Goal: Ask a question: Seek information or help from site administrators or community

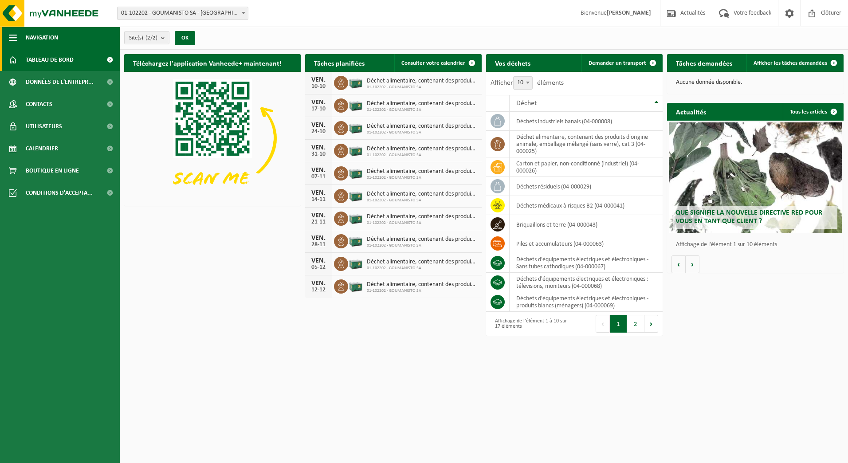
click at [20, 45] on button "Navigation" at bounding box center [60, 38] width 120 height 22
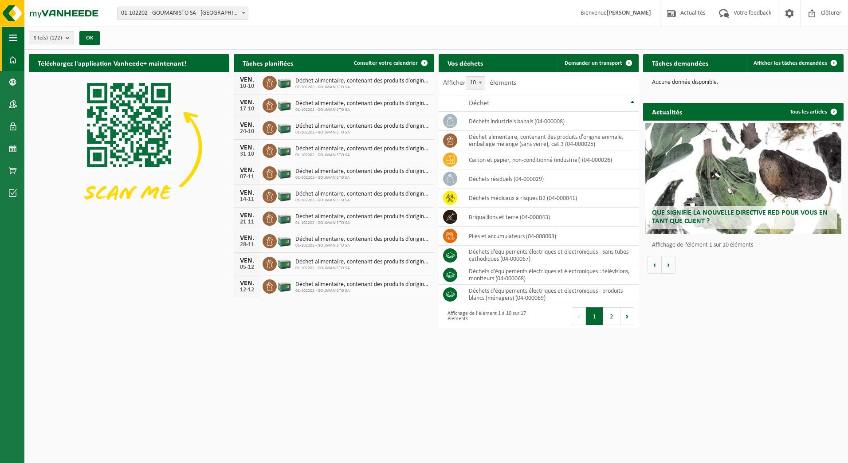
click at [20, 45] on button "Navigation" at bounding box center [12, 38] width 24 height 22
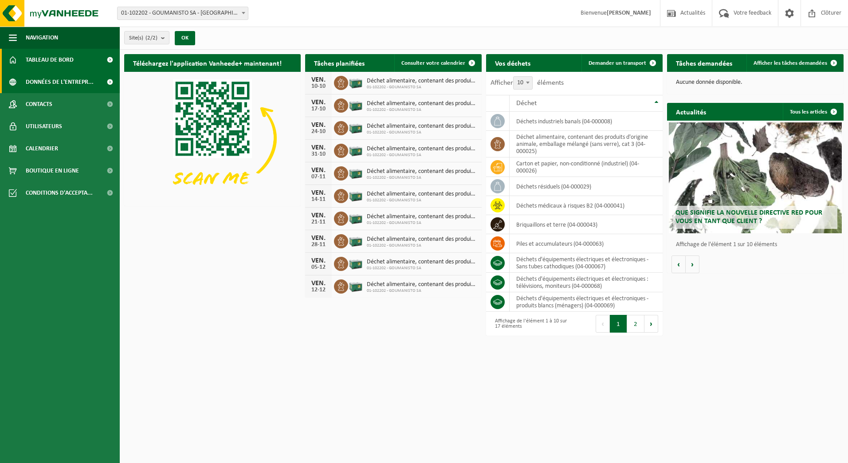
click at [40, 83] on span "Données de l'entrepr..." at bounding box center [60, 82] width 68 height 22
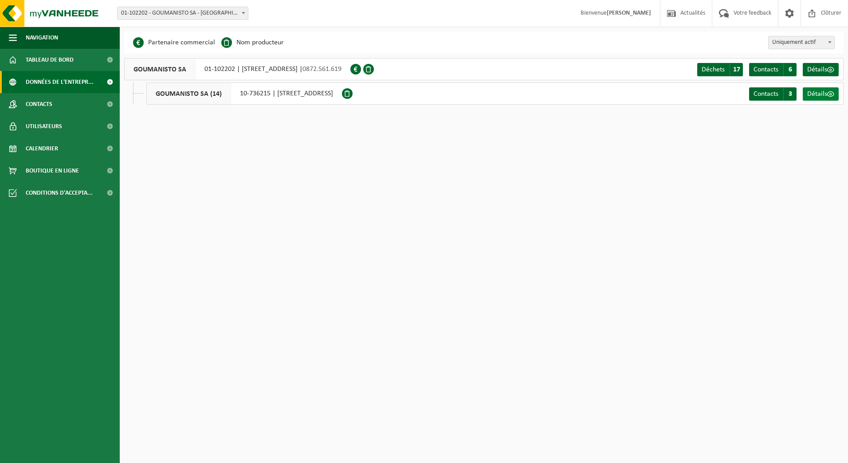
click at [815, 97] on span "Détails" at bounding box center [818, 94] width 20 height 7
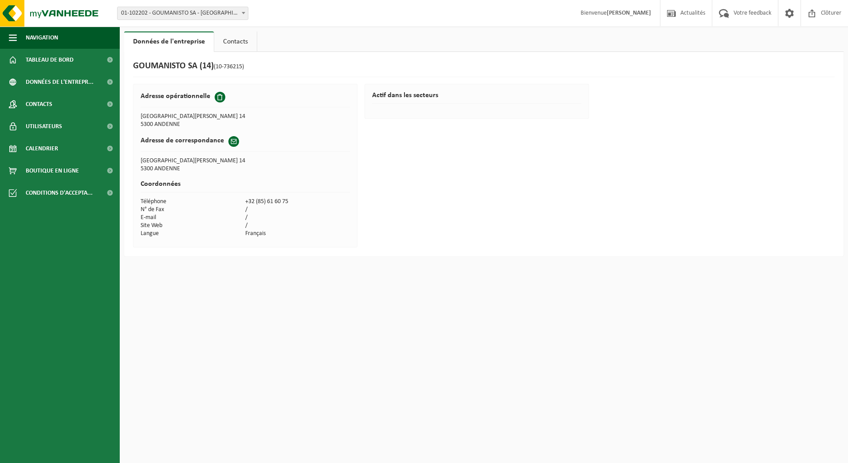
click at [232, 46] on link "Contacts" at bounding box center [235, 42] width 43 height 20
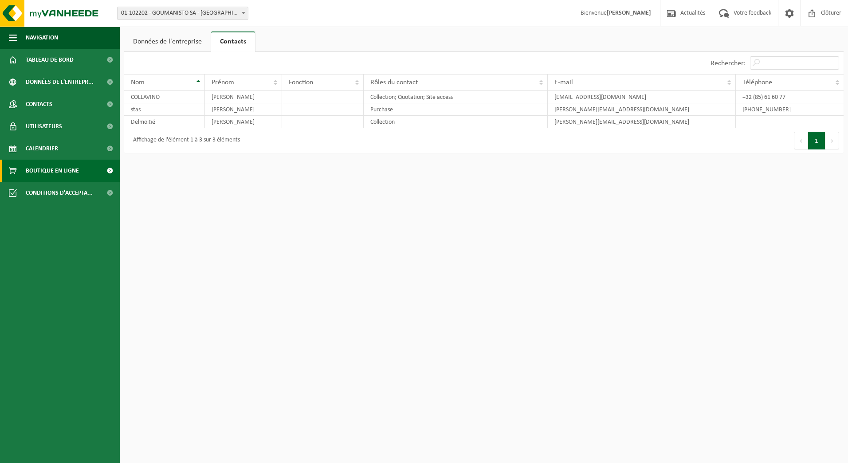
click at [52, 168] on span "Boutique en ligne" at bounding box center [52, 171] width 53 height 22
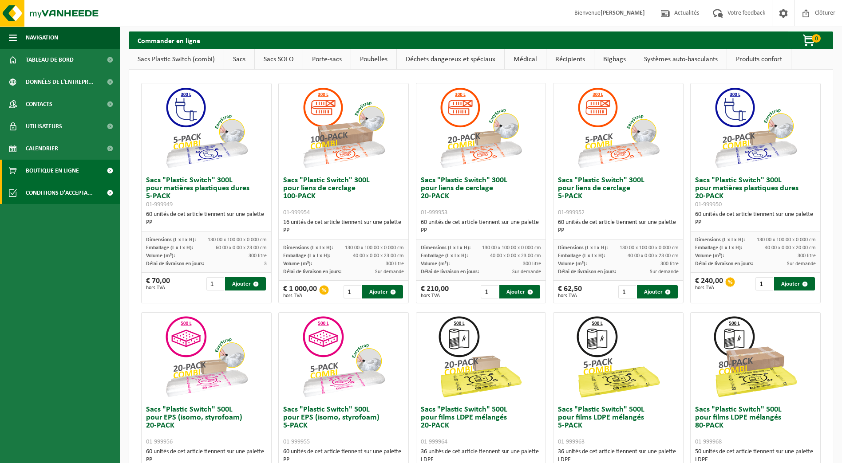
click at [56, 195] on span "Conditions d'accepta..." at bounding box center [59, 193] width 67 height 22
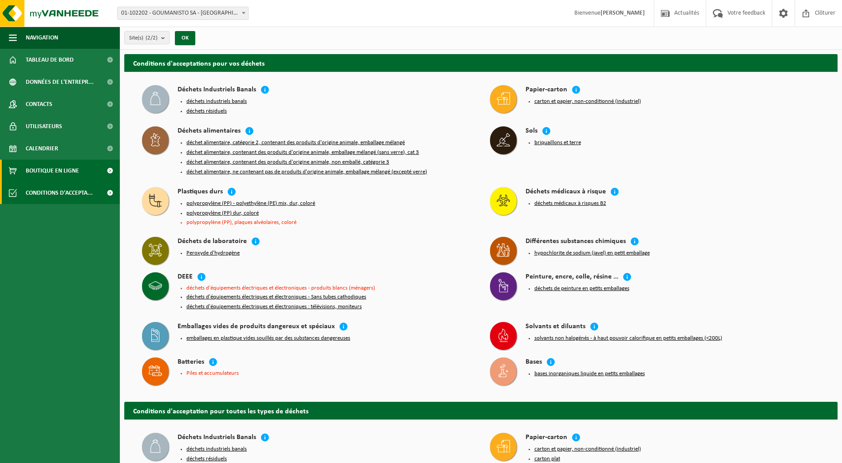
click at [50, 181] on span "Boutique en ligne" at bounding box center [52, 171] width 53 height 22
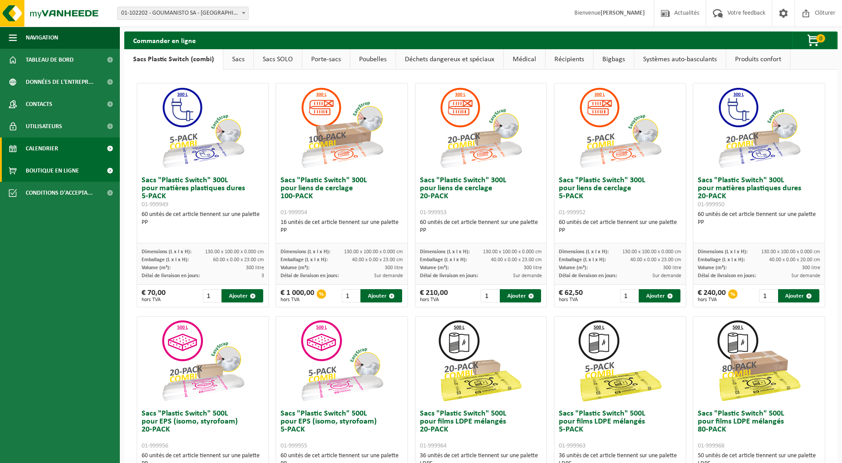
click at [43, 154] on span "Calendrier" at bounding box center [42, 149] width 32 height 22
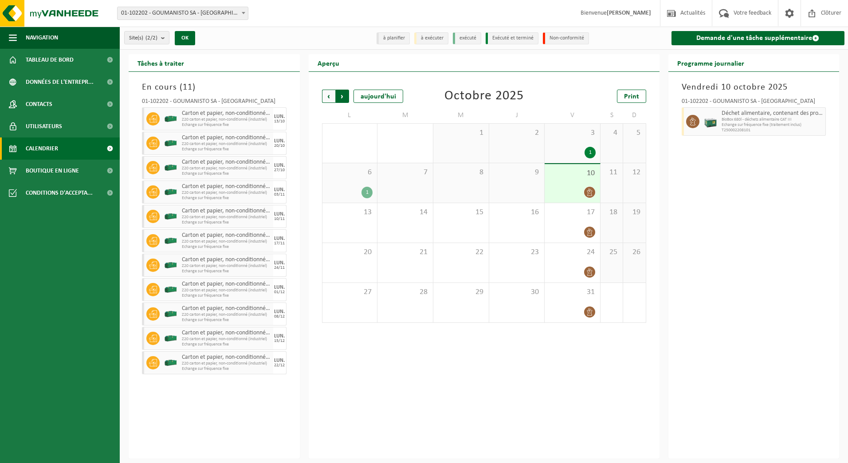
click at [330, 98] on span "Précédent" at bounding box center [328, 96] width 13 height 13
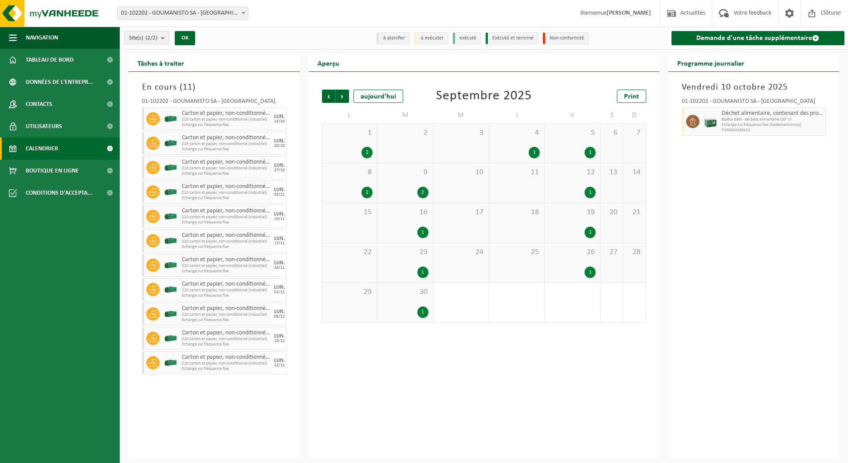
click at [330, 98] on span "Précédent" at bounding box center [328, 96] width 13 height 13
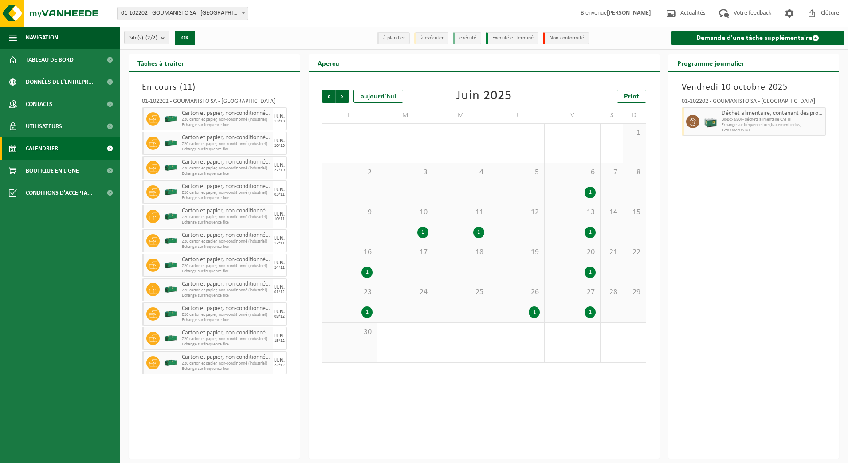
click at [330, 98] on span "Précédent" at bounding box center [328, 96] width 13 height 13
click at [636, 8] on span "Bienvenue Alicia Delmoitié" at bounding box center [616, 13] width 88 height 26
click at [632, 14] on strong "[PERSON_NAME]" at bounding box center [629, 13] width 44 height 7
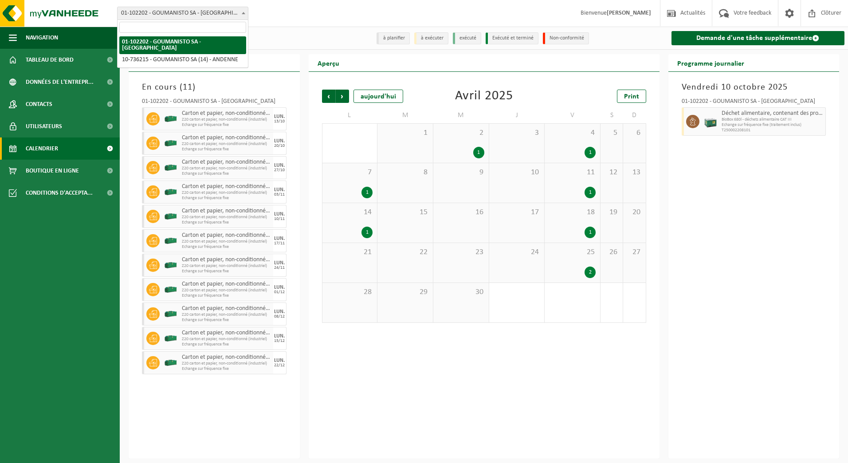
click at [246, 17] on span at bounding box center [243, 13] width 9 height 12
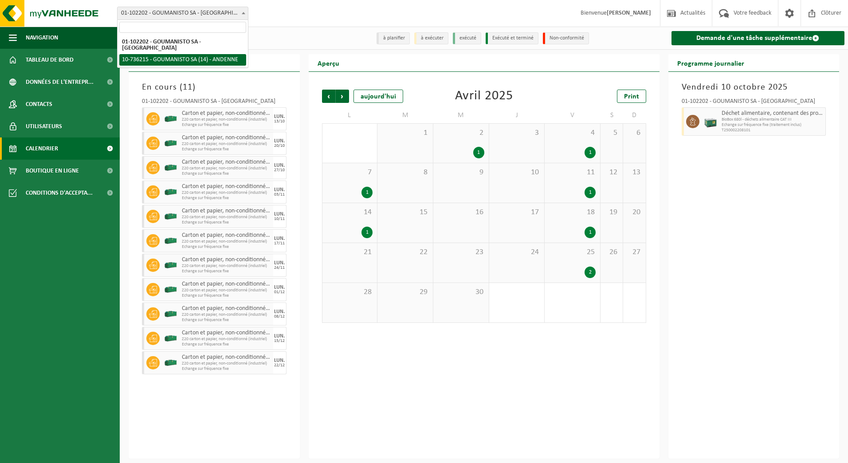
select select "26383"
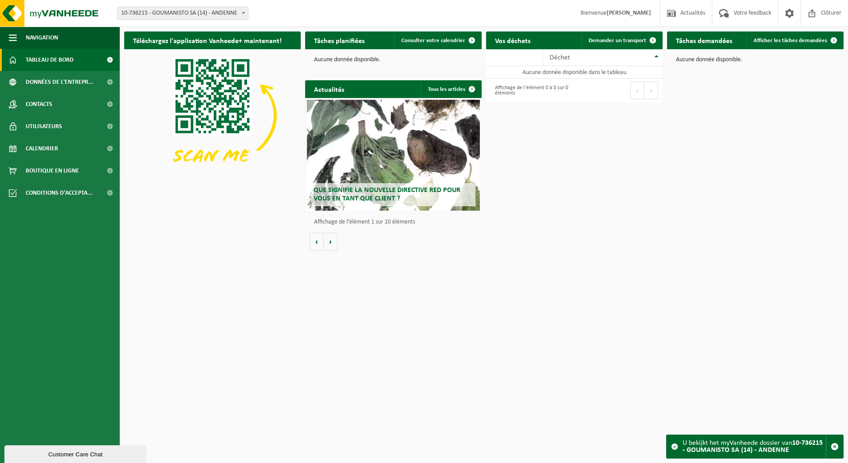
click at [216, 17] on span "10-736215 - GOUMANISTO SA (14) - ANDENNE" at bounding box center [183, 13] width 130 height 12
select select "26377"
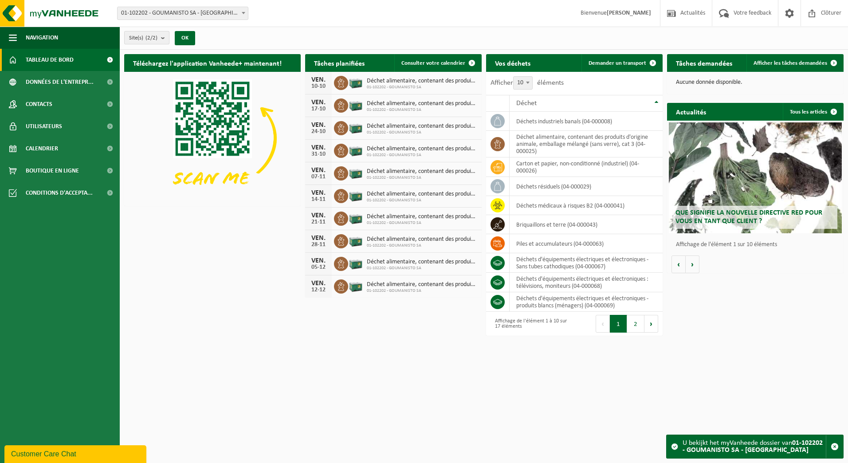
click at [153, 35] on count "(2/2)" at bounding box center [152, 38] width 12 height 6
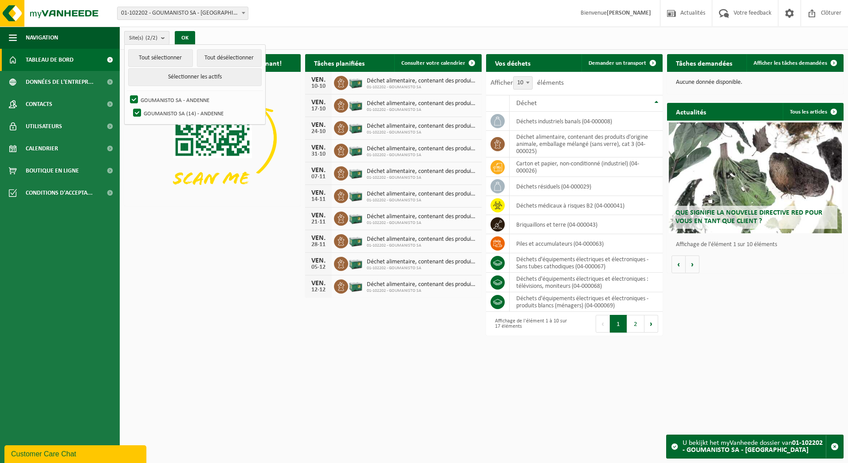
click at [159, 35] on button "Site(s) (2/2)" at bounding box center [146, 37] width 45 height 13
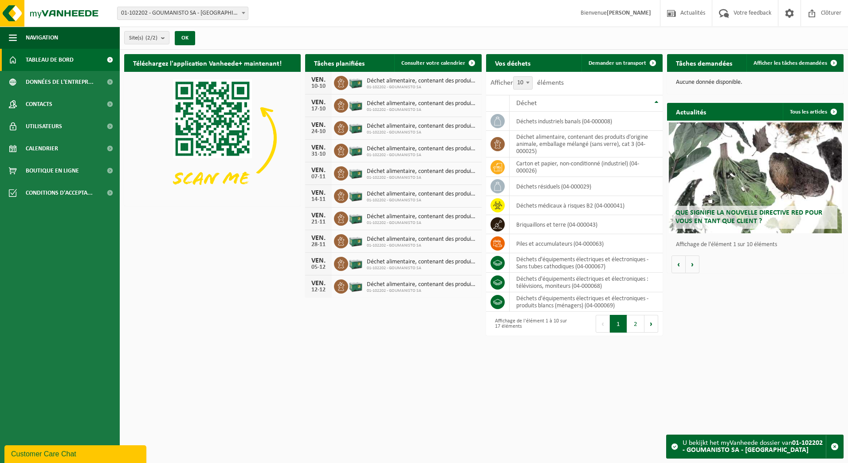
click at [674, 444] on span at bounding box center [674, 446] width 7 height 7
click at [702, 449] on strong "01-102202 - GOUMANISTO SA - [GEOGRAPHIC_DATA]" at bounding box center [753, 447] width 140 height 14
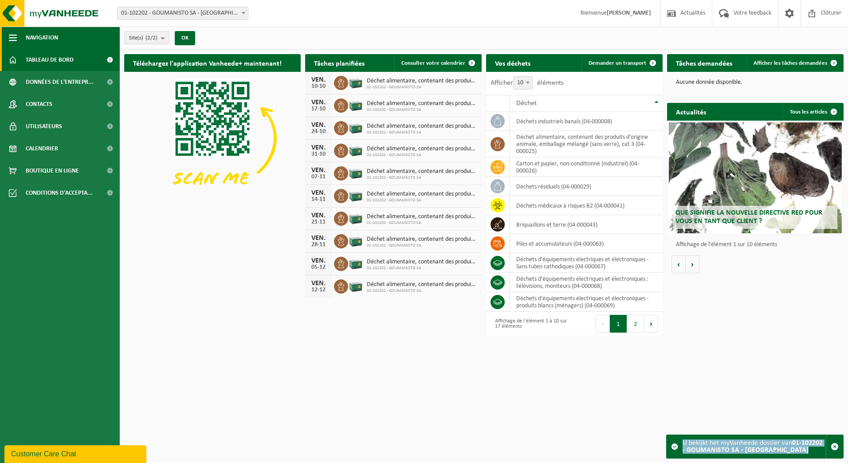
click at [23, 39] on button "Navigation" at bounding box center [60, 38] width 120 height 22
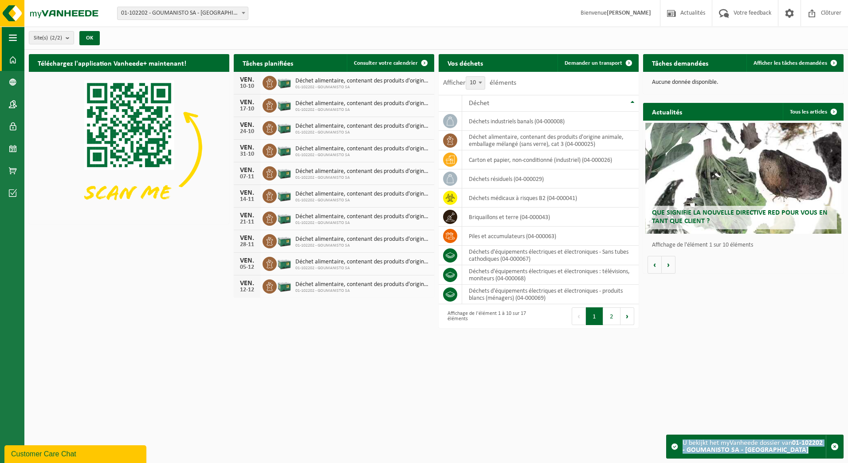
click at [23, 39] on button "Navigation" at bounding box center [12, 38] width 24 height 22
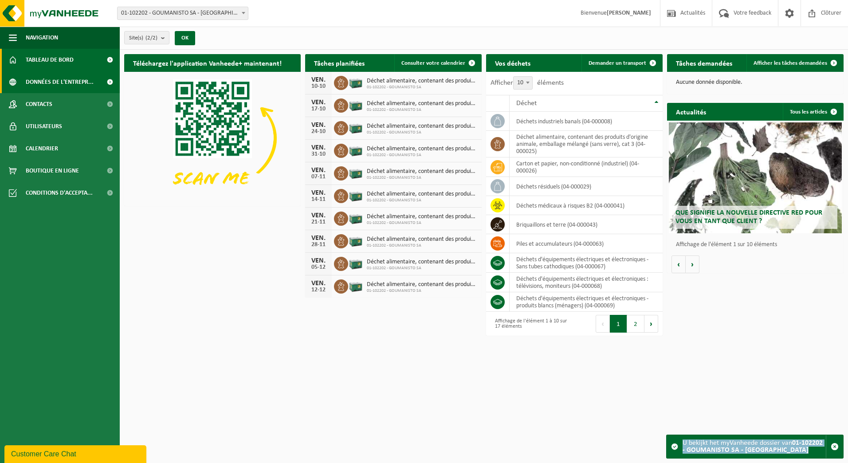
click at [28, 79] on span "Données de l'entrepr..." at bounding box center [60, 82] width 68 height 22
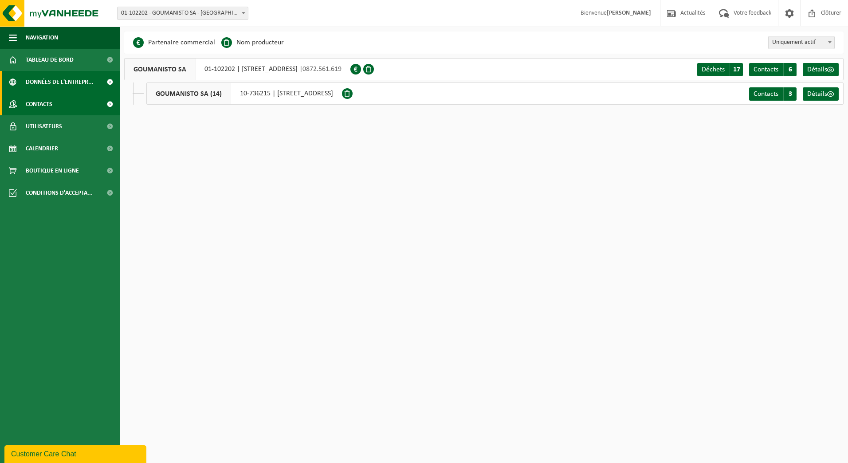
click at [36, 103] on span "Contacts" at bounding box center [39, 104] width 27 height 22
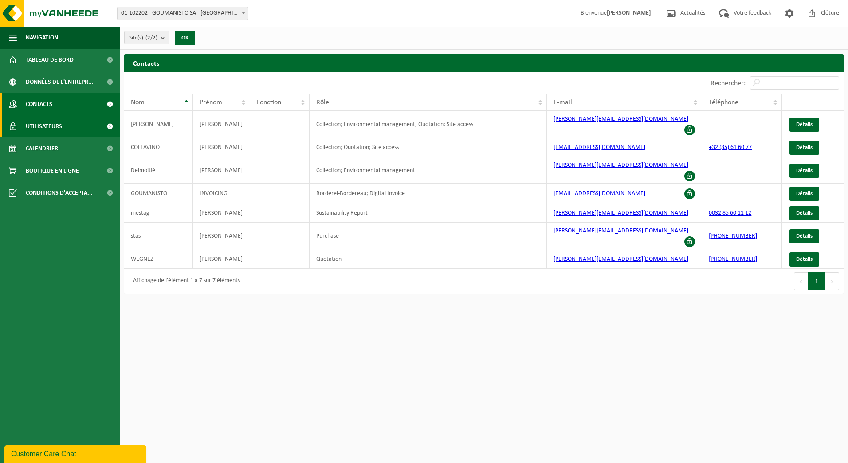
click at [73, 127] on link "Utilisateurs" at bounding box center [60, 126] width 120 height 22
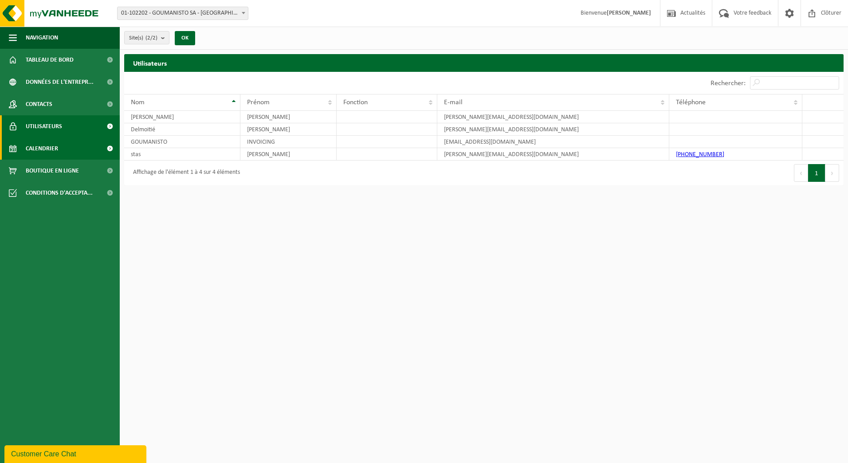
click at [78, 148] on link "Calendrier" at bounding box center [60, 149] width 120 height 22
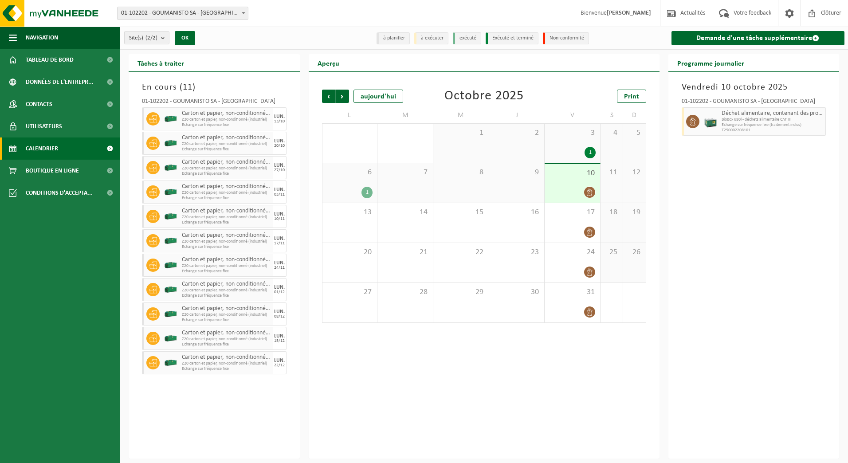
click at [78, 148] on link "Calendrier" at bounding box center [60, 149] width 120 height 22
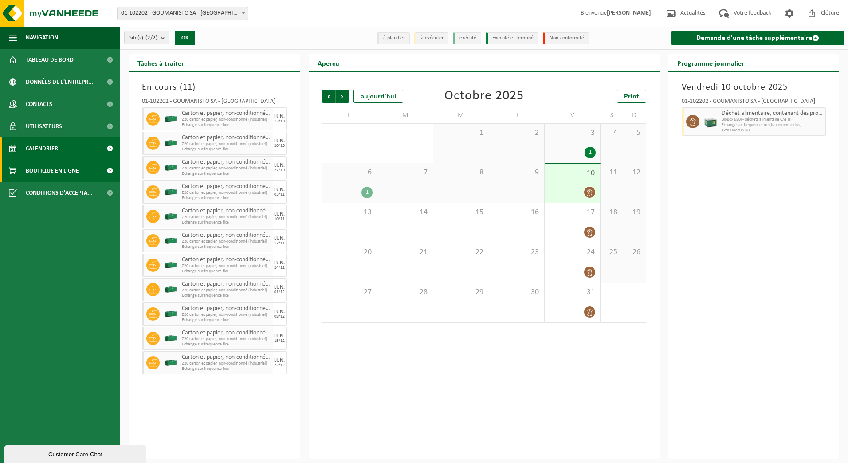
click at [77, 164] on span "Boutique en ligne" at bounding box center [52, 171] width 53 height 22
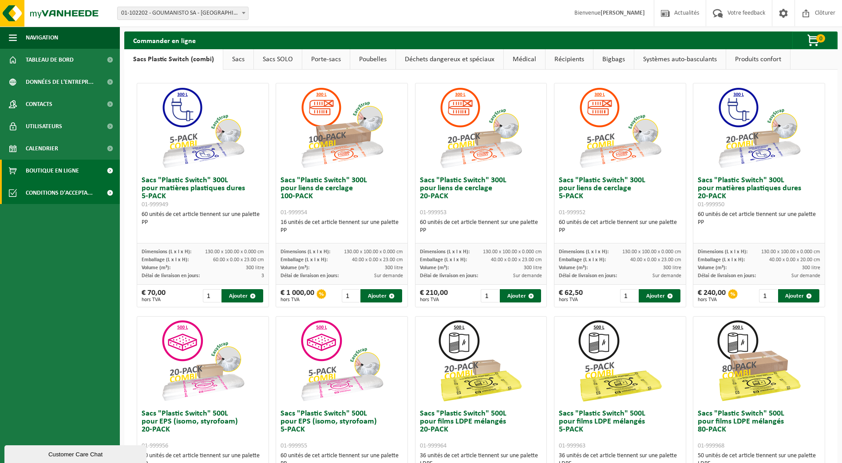
click at [77, 191] on span "Conditions d'accepta..." at bounding box center [59, 193] width 67 height 22
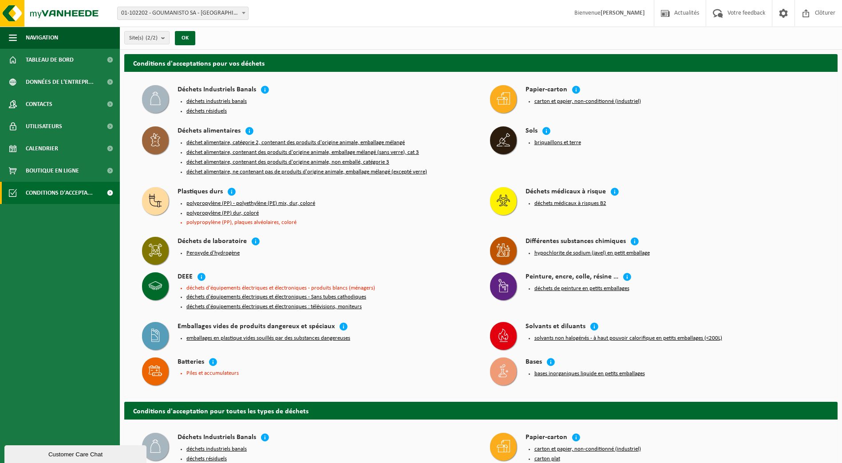
click at [79, 458] on div "Customer Care Chat" at bounding box center [75, 454] width 129 height 7
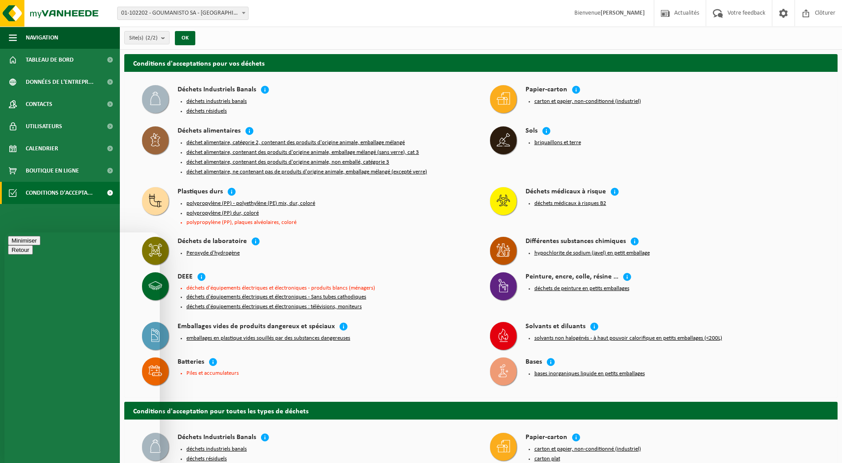
type textarea "Bonjour où peut-on trouver le contrat?"
click at [67, 98] on link "Contacts" at bounding box center [60, 104] width 120 height 22
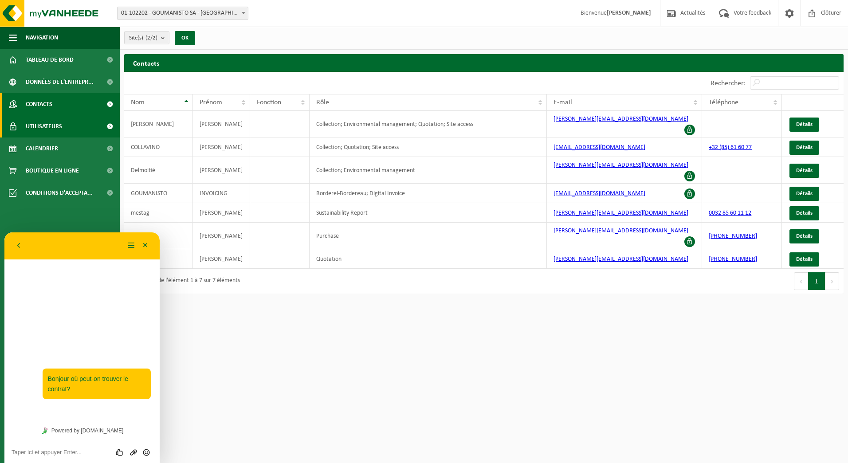
click at [37, 131] on span "Utilisateurs" at bounding box center [44, 126] width 36 height 22
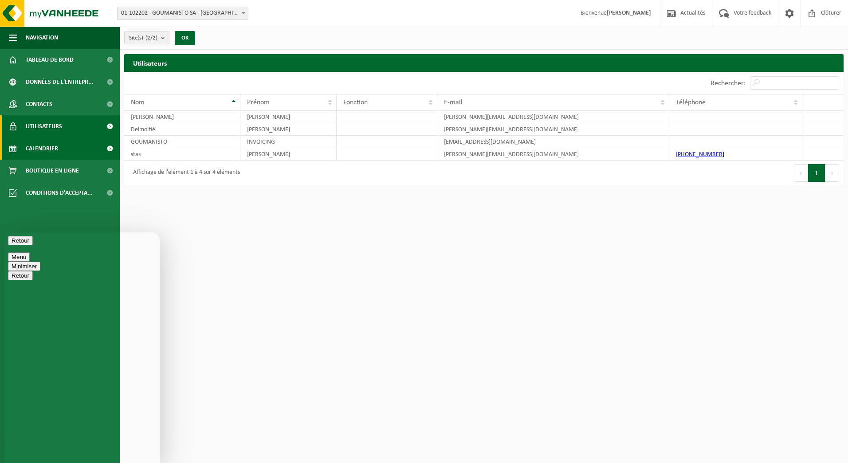
click at [40, 146] on span "Calendrier" at bounding box center [42, 149] width 32 height 22
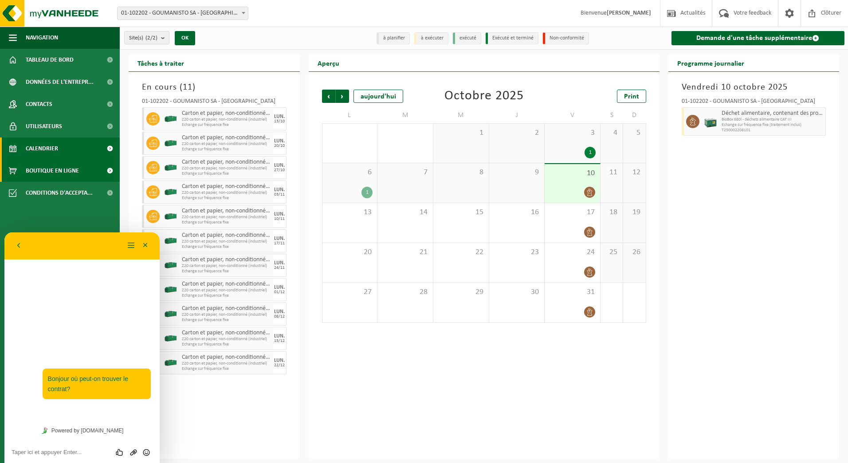
click at [40, 173] on span "Boutique en ligne" at bounding box center [52, 171] width 53 height 22
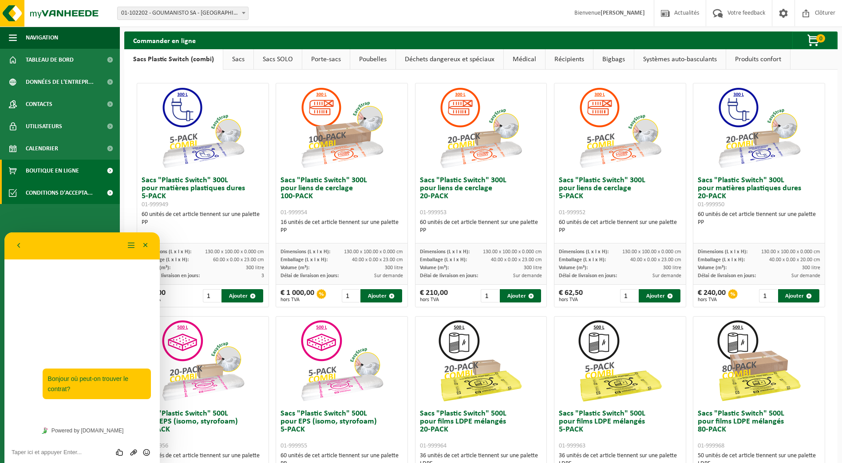
click at [41, 197] on span "Conditions d'accepta..." at bounding box center [59, 193] width 67 height 22
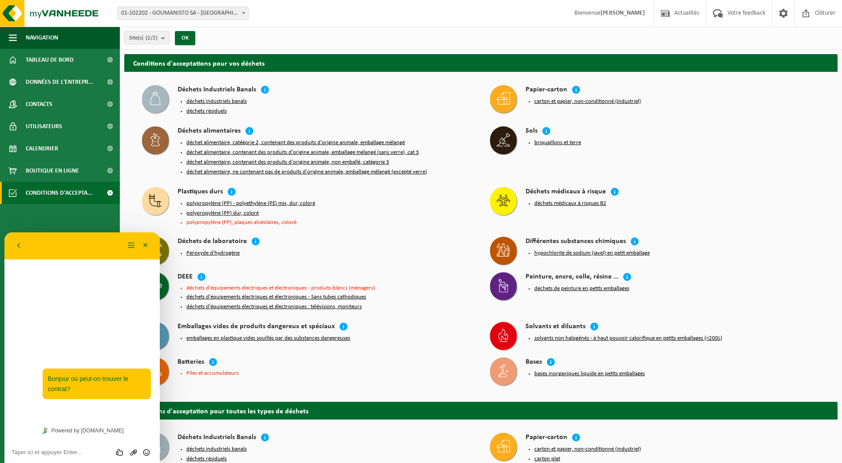
click at [611, 16] on strong "[PERSON_NAME]" at bounding box center [622, 13] width 44 height 7
click at [612, 13] on strong "[PERSON_NAME]" at bounding box center [622, 13] width 44 height 7
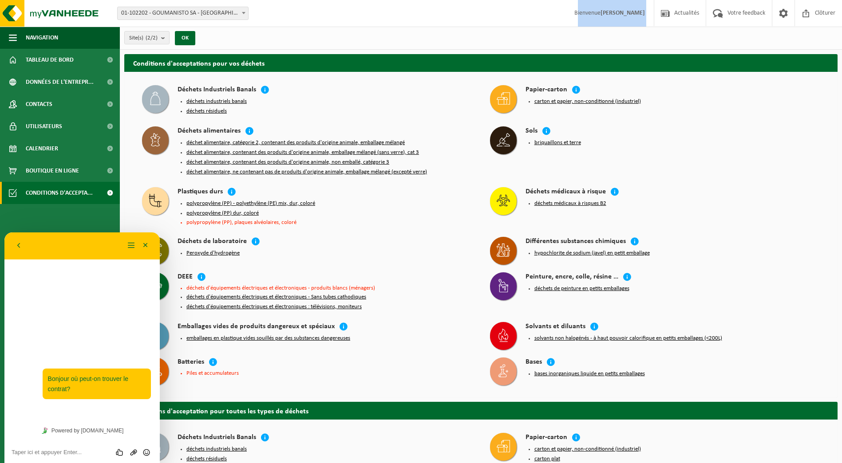
click at [612, 13] on strong "[PERSON_NAME]" at bounding box center [622, 13] width 44 height 7
drag, startPoint x: 612, startPoint y: 13, endPoint x: 776, endPoint y: 11, distance: 163.7
click at [776, 11] on span at bounding box center [782, 13] width 13 height 26
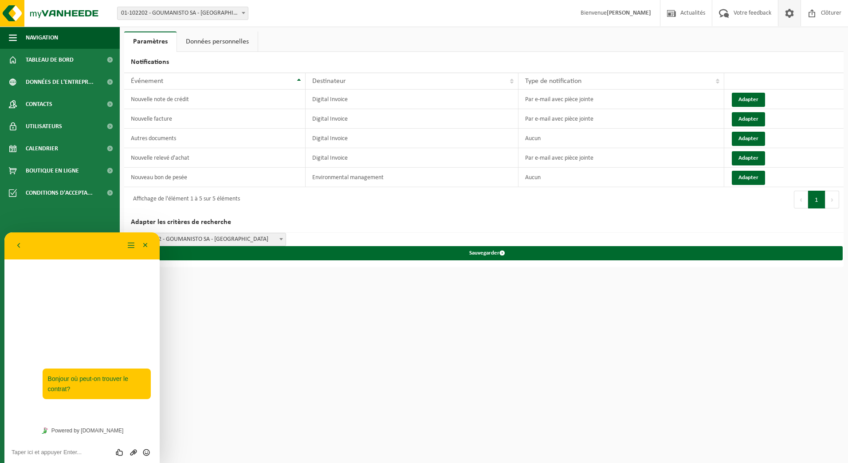
click at [210, 41] on link "Données personnelles" at bounding box center [217, 42] width 81 height 20
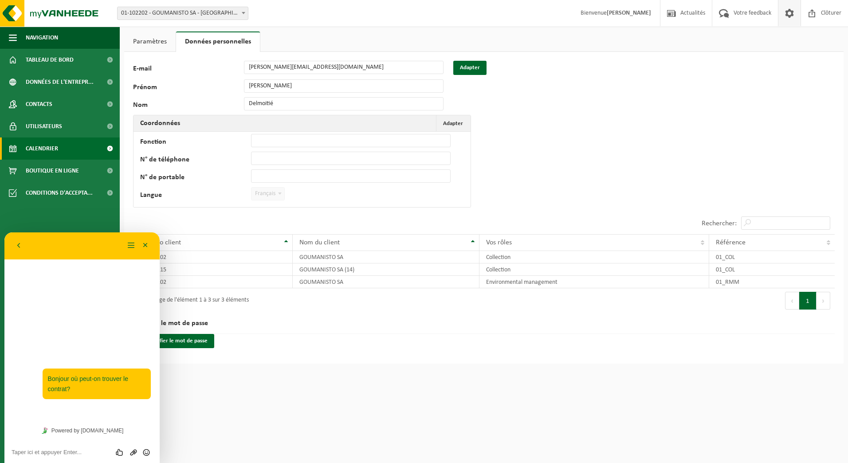
click at [62, 146] on link "Calendrier" at bounding box center [60, 149] width 120 height 22
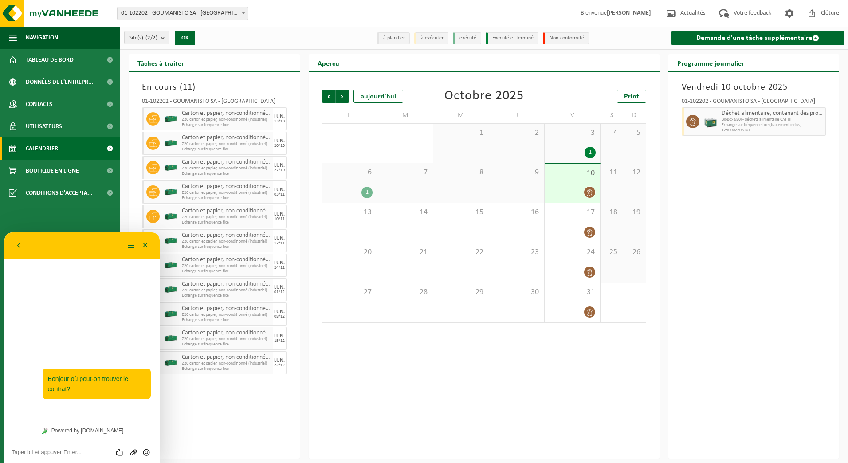
click at [707, 120] on img at bounding box center [710, 121] width 13 height 13
click at [699, 122] on span at bounding box center [692, 121] width 13 height 13
click at [194, 115] on span "Carton et papier, non-conditionné (industriel)" at bounding box center [226, 113] width 89 height 7
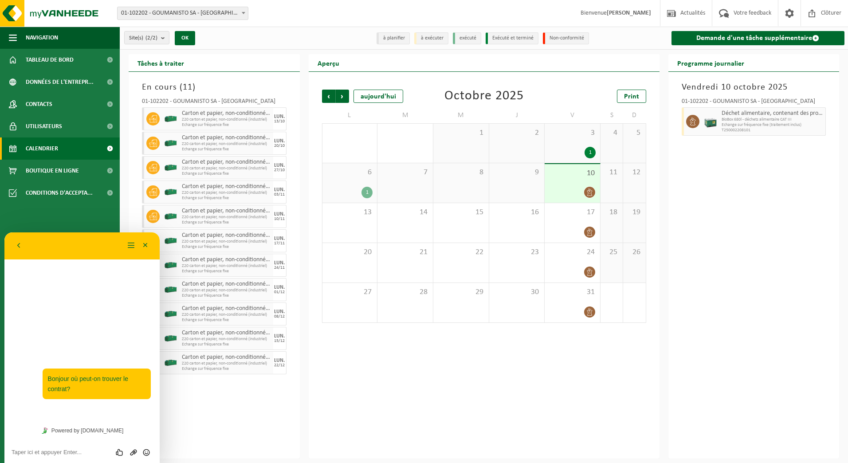
click at [152, 118] on icon at bounding box center [153, 119] width 8 height 8
drag, startPoint x: 152, startPoint y: 118, endPoint x: 176, endPoint y: 121, distance: 24.1
click at [176, 121] on img at bounding box center [170, 118] width 13 height 13
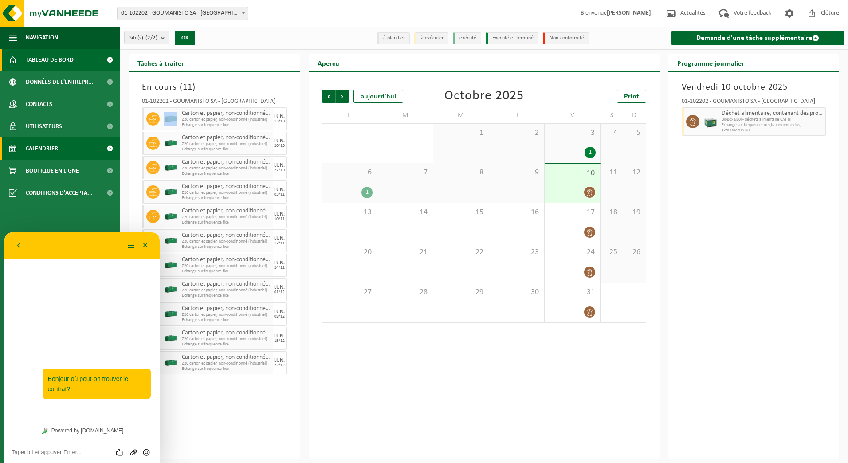
click at [56, 54] on span "Tableau de bord" at bounding box center [50, 60] width 48 height 22
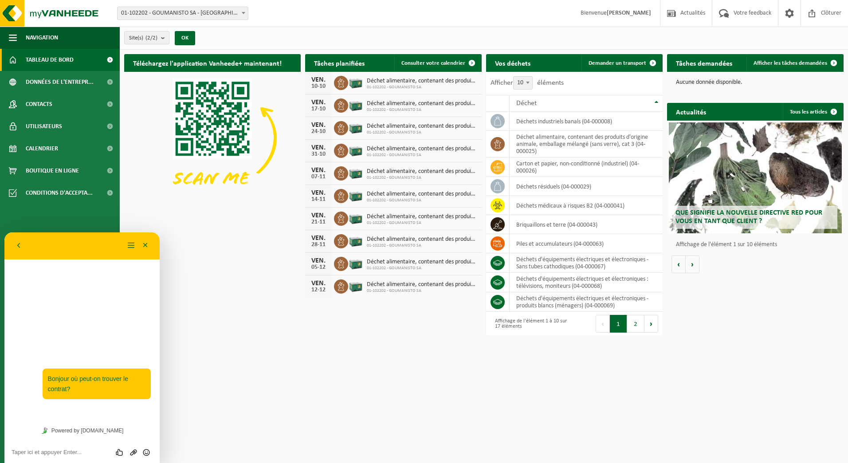
click at [346, 170] on span at bounding box center [341, 173] width 14 height 14
drag, startPoint x: 346, startPoint y: 170, endPoint x: 355, endPoint y: 175, distance: 10.1
click at [355, 175] on img at bounding box center [355, 172] width 15 height 15
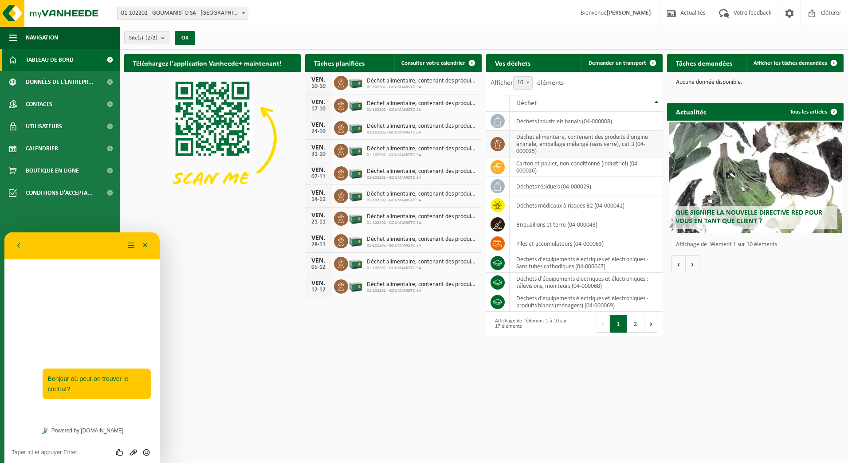
click at [583, 145] on td "déchet alimentaire, contenant des produits d'origine animale, emballage mélangé…" at bounding box center [586, 144] width 153 height 27
click at [80, 109] on link "Contacts" at bounding box center [60, 104] width 120 height 22
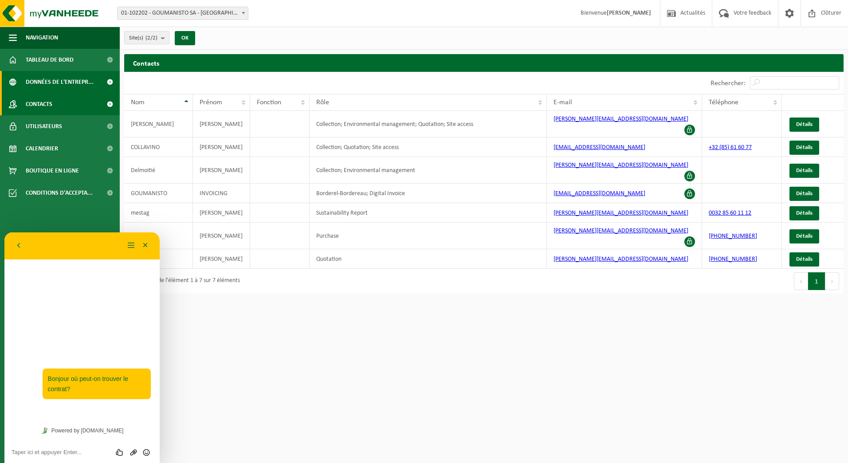
click at [59, 74] on span "Données de l'entrepr..." at bounding box center [60, 82] width 68 height 22
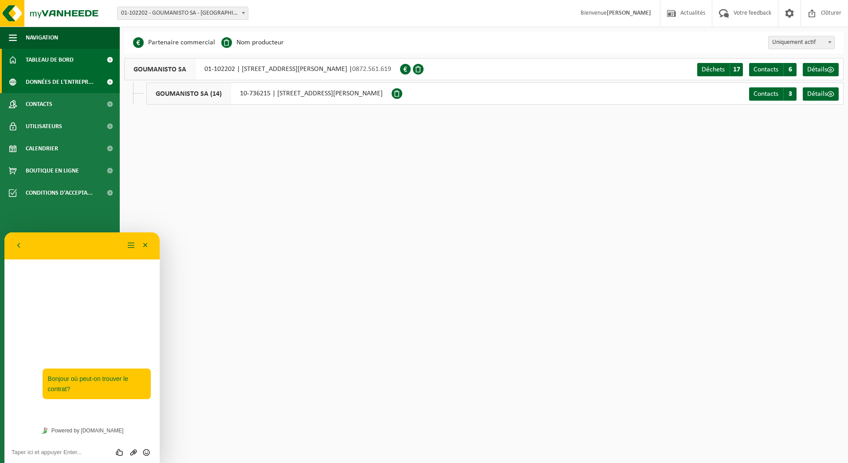
click at [46, 55] on span "Tableau de bord" at bounding box center [50, 60] width 48 height 22
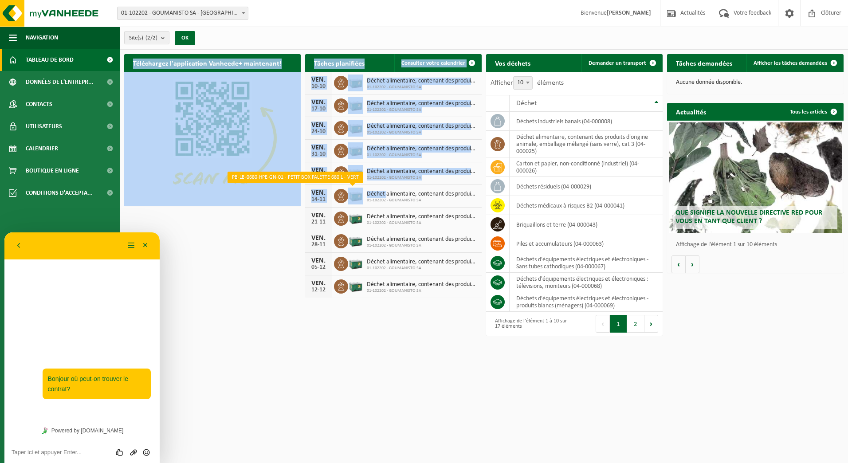
drag, startPoint x: 288, startPoint y: 315, endPoint x: 386, endPoint y: 185, distance: 162.5
click at [386, 185] on div "Téléchargez l'application Vanheede+ maintenant! Cachez Tâches planifiées Consul…" at bounding box center [484, 184] width 724 height 268
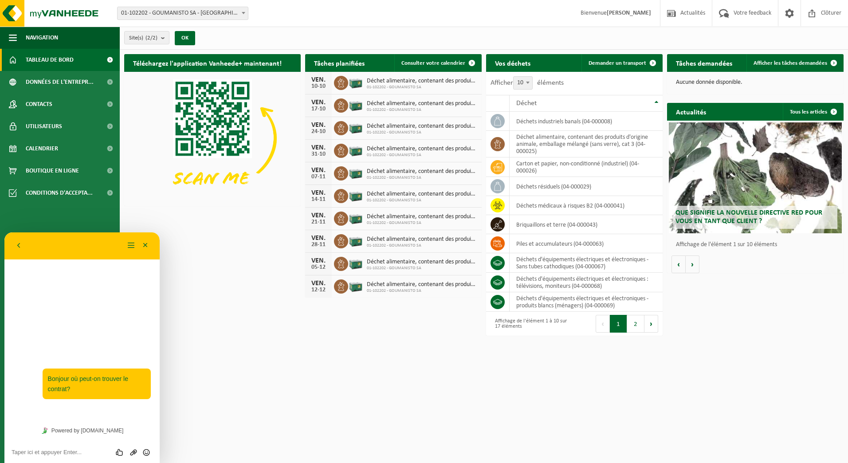
click at [379, 314] on div "Téléchargez l'application Vanheede+ maintenant! Cachez Tâches planifiées Consul…" at bounding box center [484, 184] width 724 height 268
click at [632, 325] on button "2" at bounding box center [635, 324] width 17 height 18
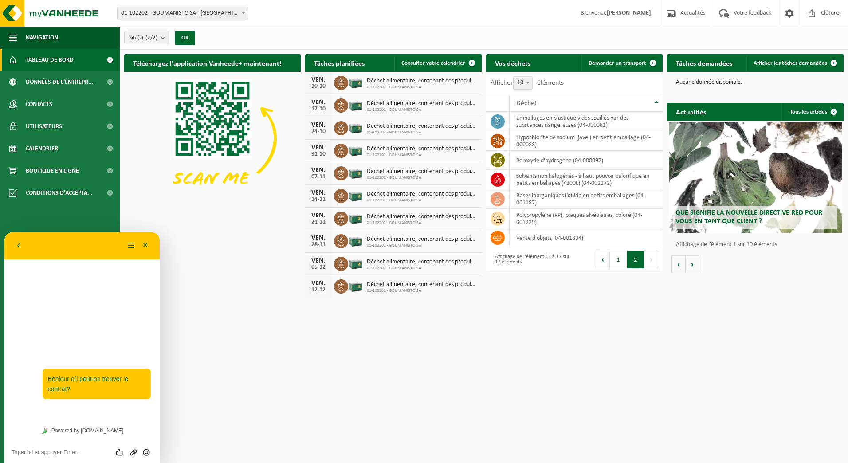
click at [154, 241] on div "Retour Menu Minimiser" at bounding box center [81, 246] width 155 height 28
click at [150, 244] on button "Minimiser" at bounding box center [145, 245] width 14 height 13
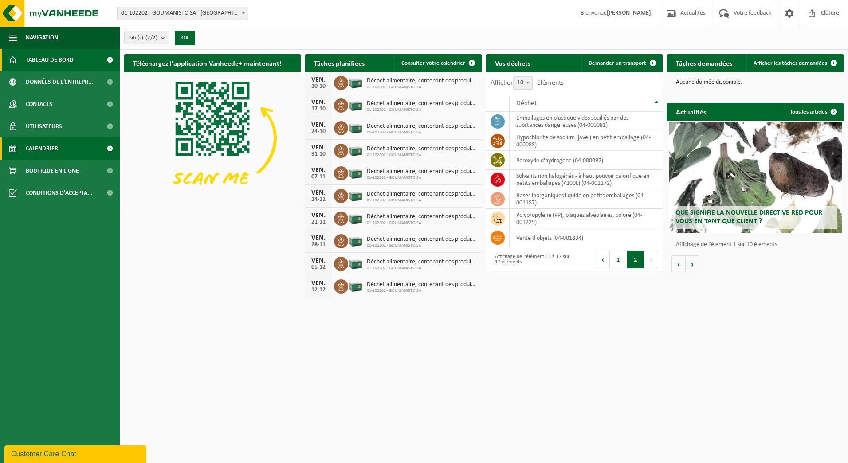
click at [76, 147] on link "Calendrier" at bounding box center [60, 149] width 120 height 22
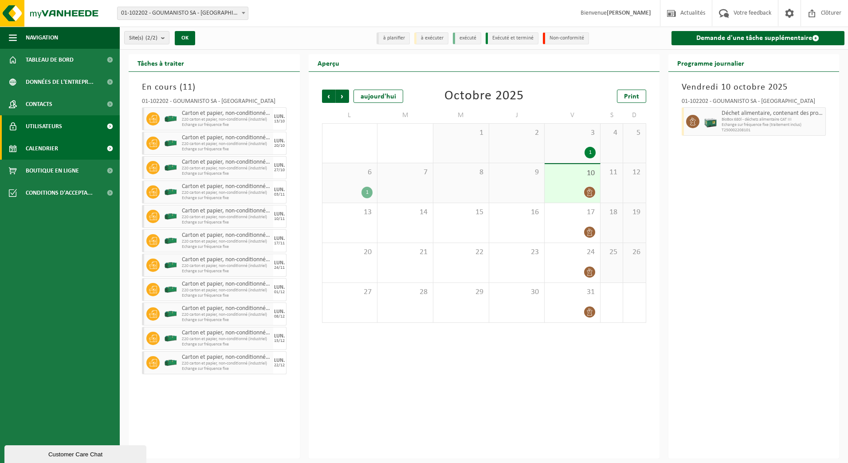
click at [71, 131] on link "Utilisateurs" at bounding box center [60, 126] width 120 height 22
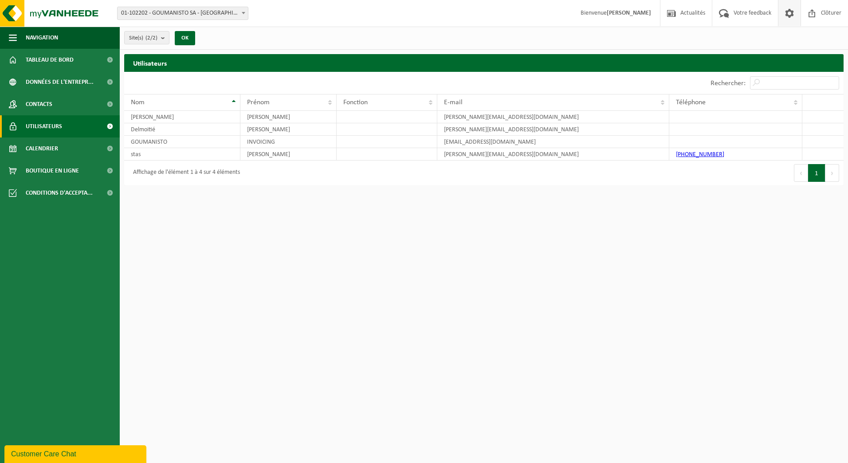
click at [781, 16] on link at bounding box center [789, 13] width 23 height 26
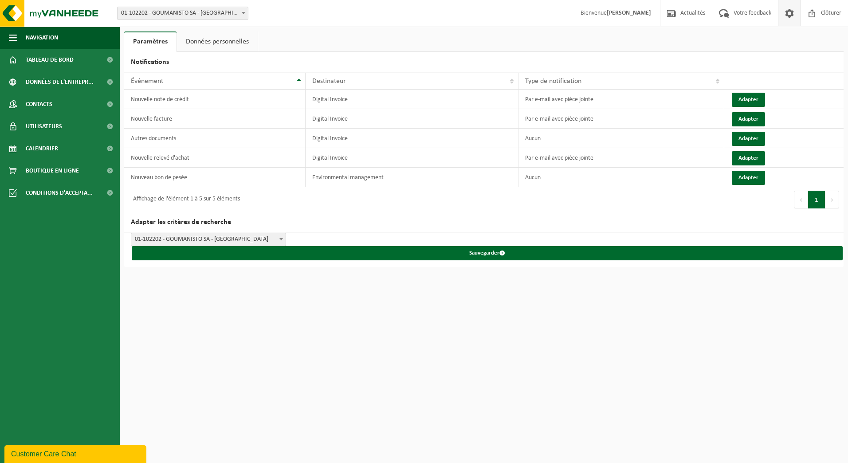
click at [780, 19] on link at bounding box center [789, 13] width 23 height 26
